Goal: Task Accomplishment & Management: Manage account settings

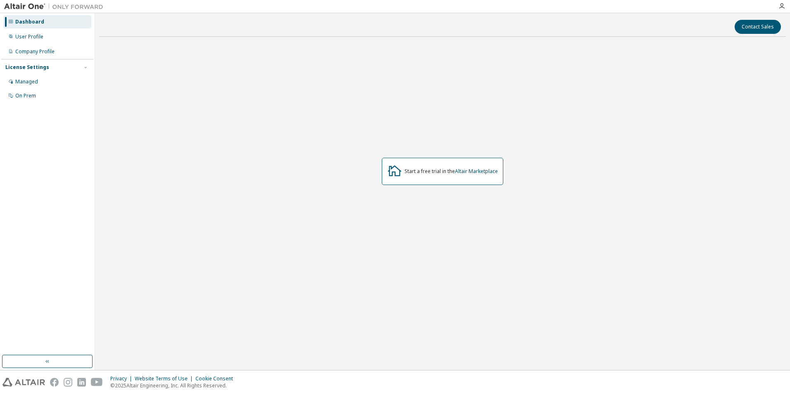
click at [31, 22] on div "Dashboard" at bounding box center [29, 22] width 29 height 7
click at [40, 82] on div "Managed" at bounding box center [47, 81] width 88 height 13
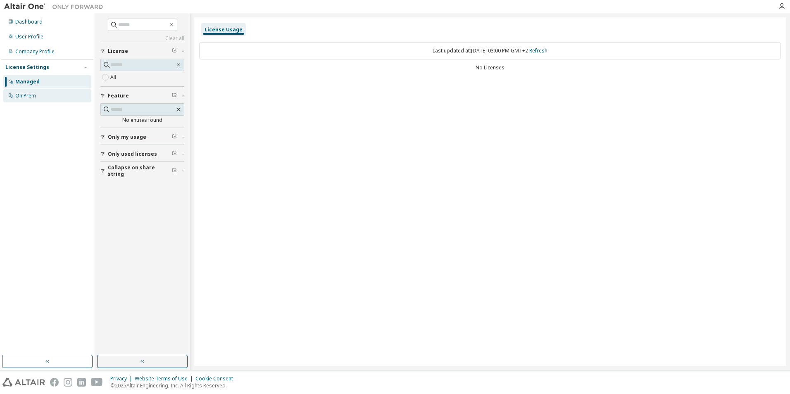
click at [33, 91] on div "On Prem" at bounding box center [47, 95] width 88 height 13
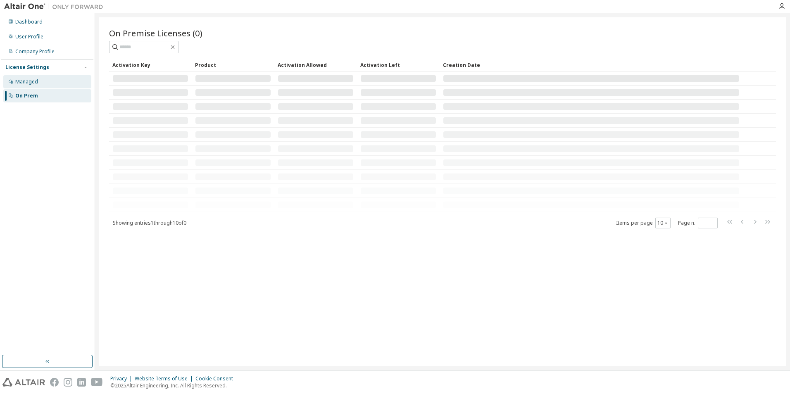
click at [33, 83] on div "Managed" at bounding box center [26, 81] width 23 height 7
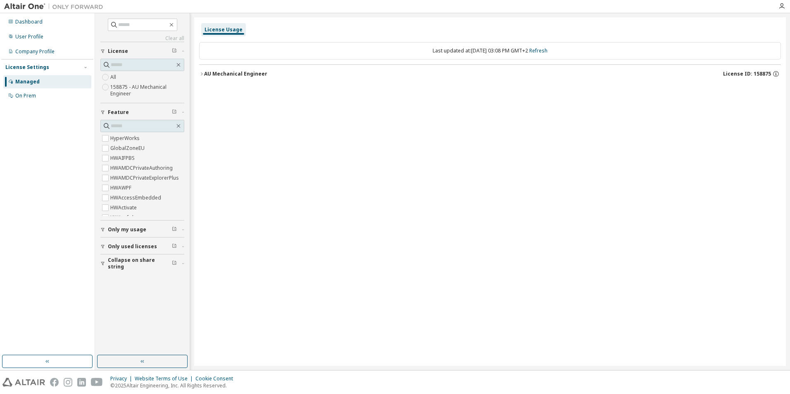
click at [224, 78] on button "AU Mechanical Engineer License ID: 158875" at bounding box center [490, 74] width 582 height 18
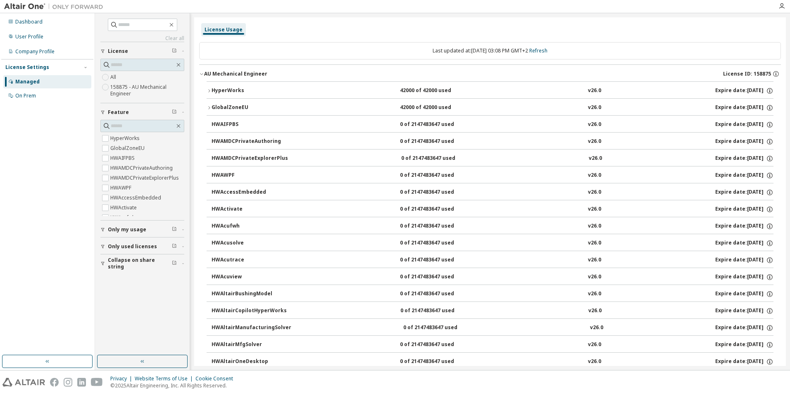
click at [209, 92] on icon "button" at bounding box center [209, 90] width 2 height 3
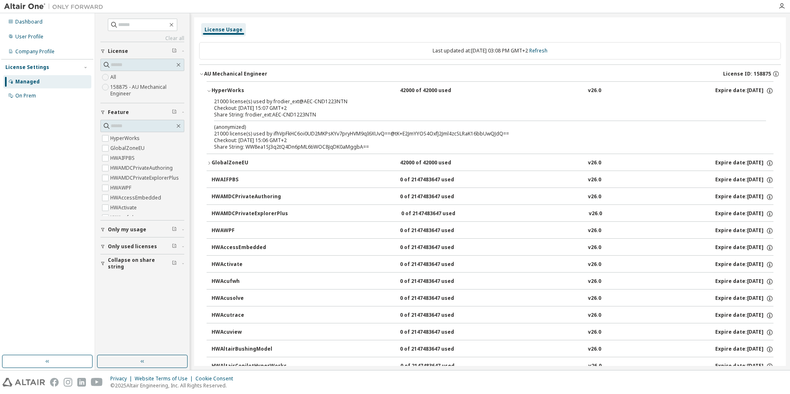
click at [229, 128] on p "(anonymized)" at bounding box center [480, 127] width 532 height 7
click at [209, 165] on icon "button" at bounding box center [209, 163] width 5 height 5
